Goal: Obtain resource: Obtain resource

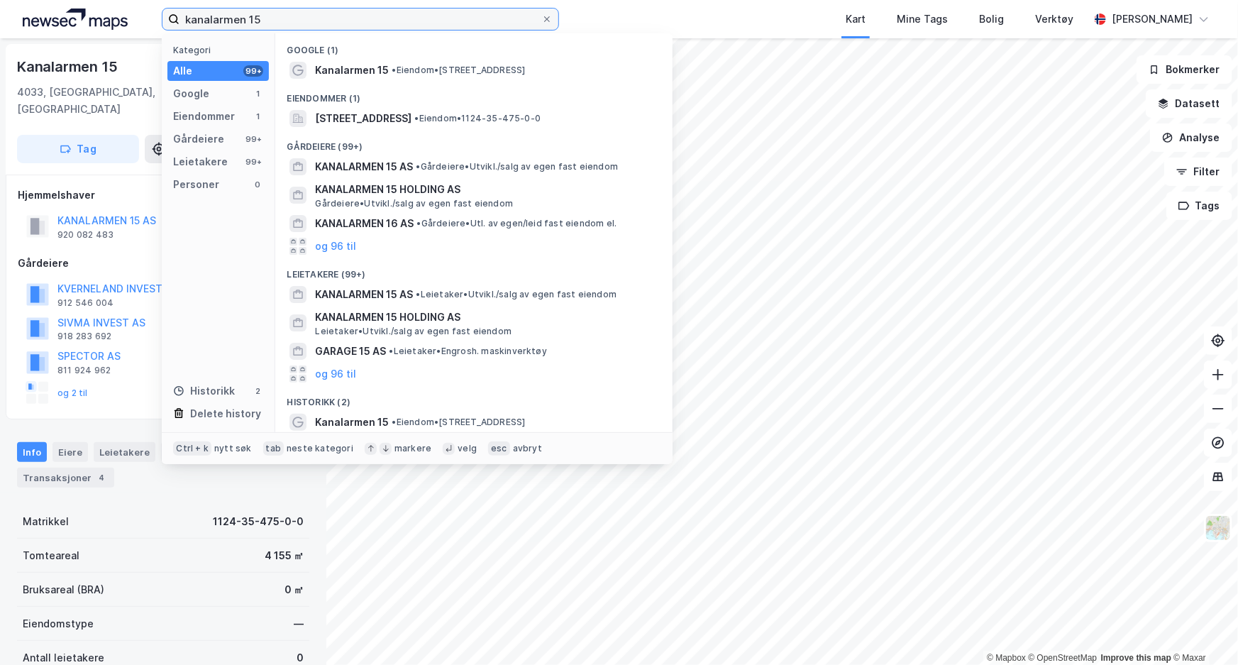
drag, startPoint x: 311, startPoint y: 20, endPoint x: 182, endPoint y: 7, distance: 129.8
click at [182, 7] on div "kanalarmen 15 Kategori Alle 99+ Google 1 Eiendommer 1 Gårdeiere 99+ Leietakere …" at bounding box center [619, 19] width 1238 height 38
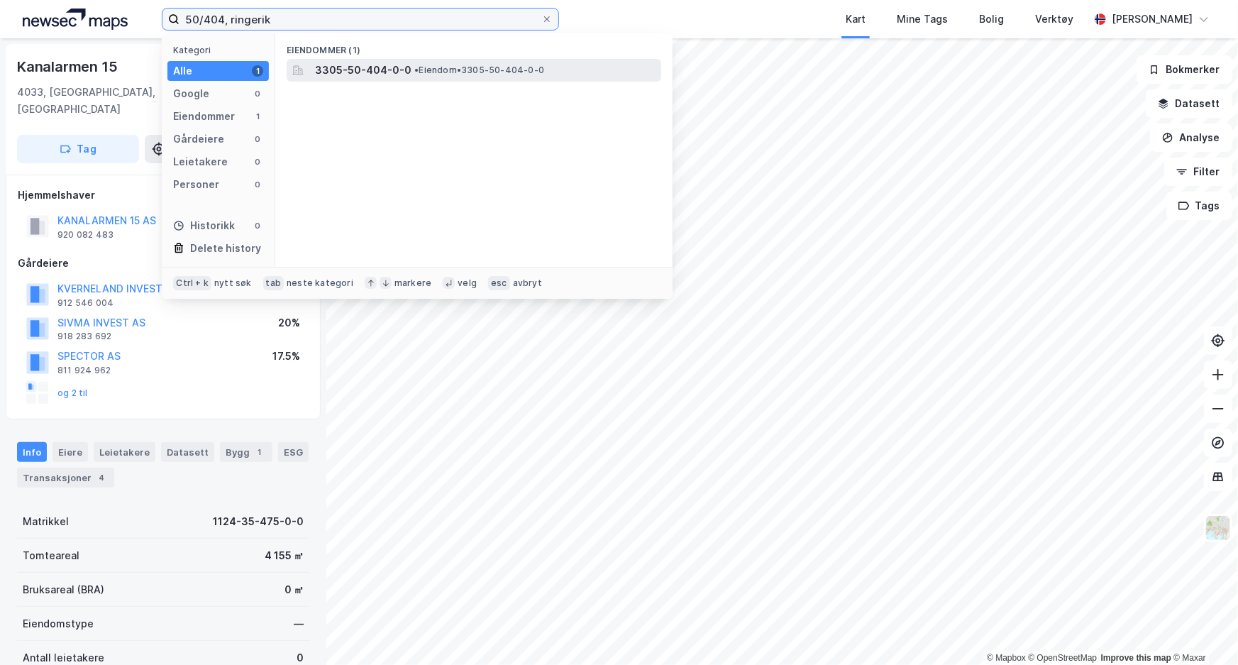
type input "50/404, ringerik"
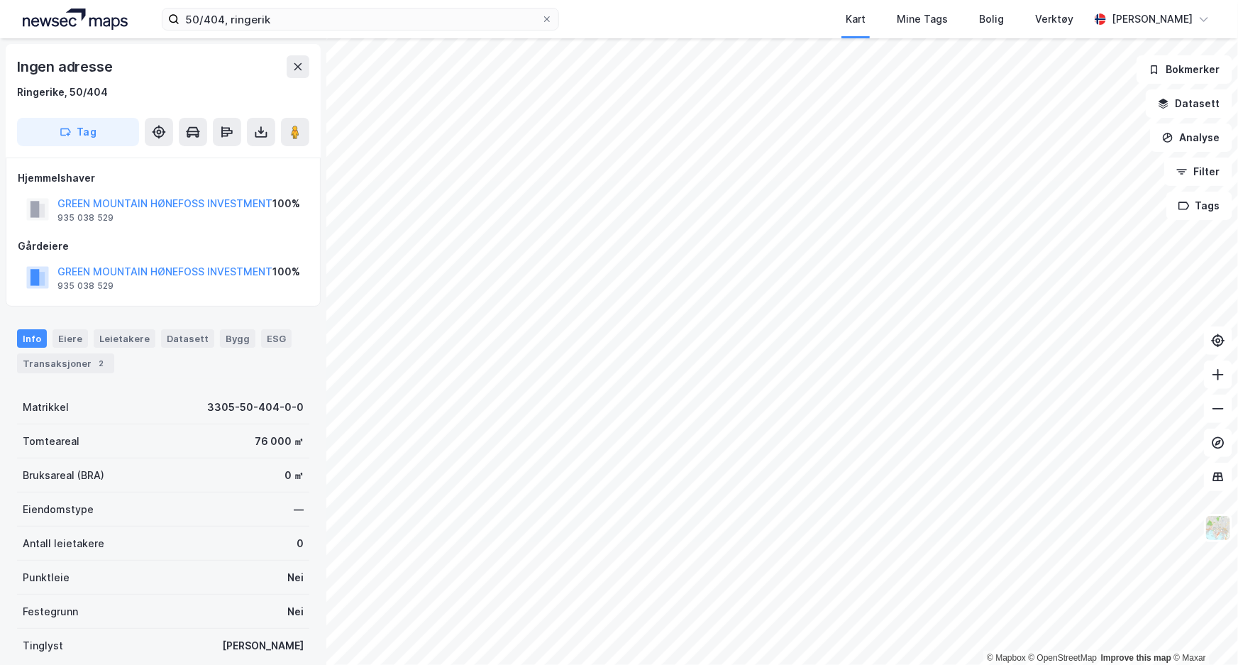
click at [261, 146] on div "Ingen adresse Ringerike, 50/404 Tag" at bounding box center [163, 101] width 315 height 114
click at [263, 143] on button at bounding box center [261, 132] width 28 height 28
click at [263, 158] on div "Last ned grunnbok" at bounding box center [199, 160] width 151 height 23
